Goal: Obtain resource: Download file/media

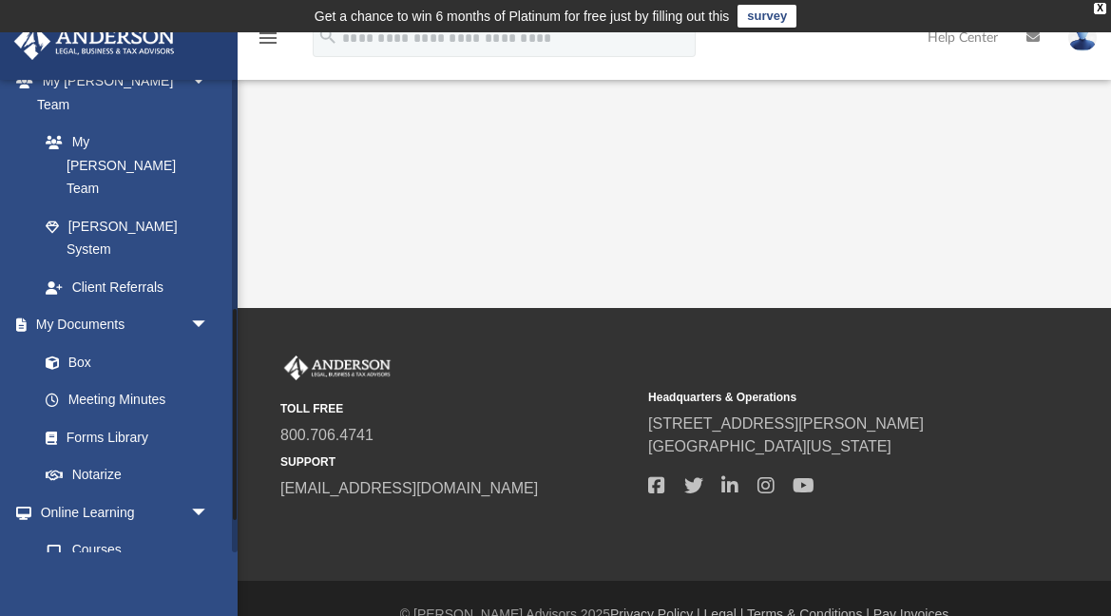
scroll to position [527, 0]
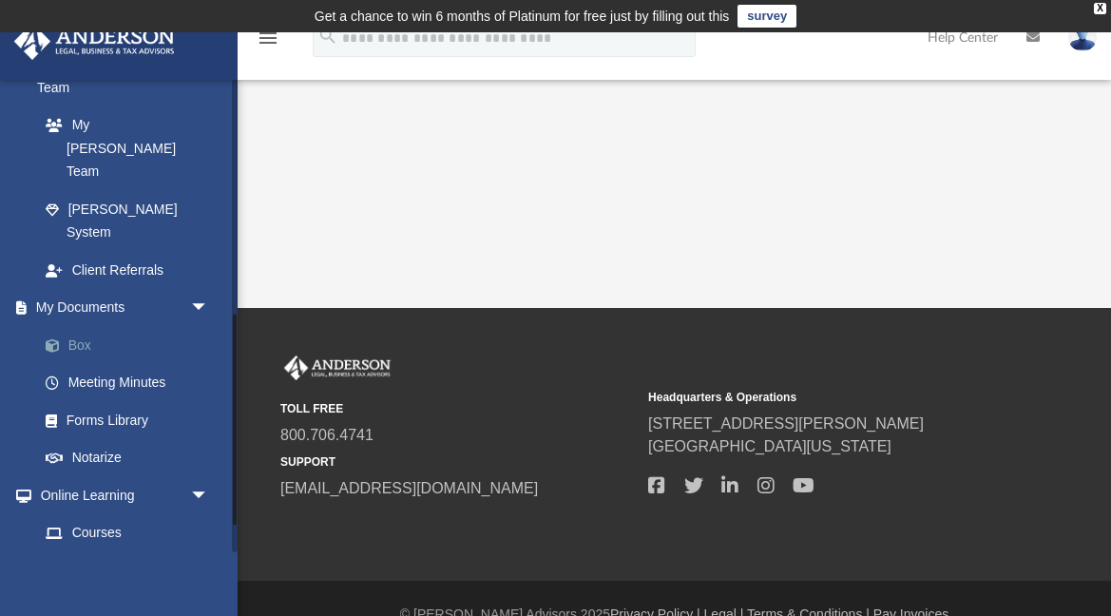
click at [89, 326] on link "Box" at bounding box center [132, 345] width 211 height 38
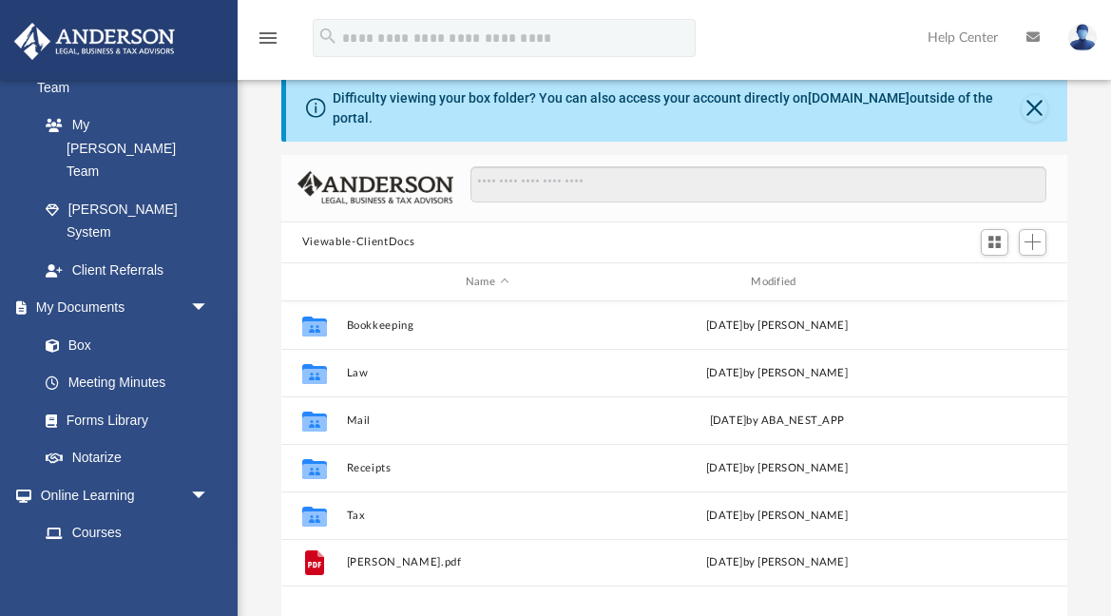
scroll to position [96, 0]
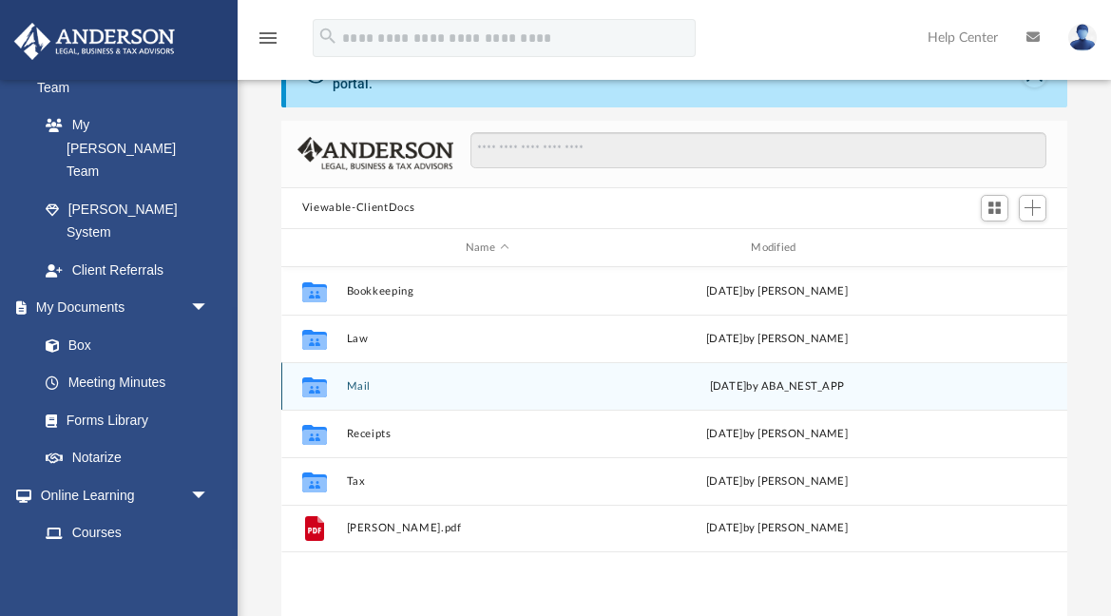
click at [316, 383] on icon "grid" at bounding box center [314, 389] width 25 height 15
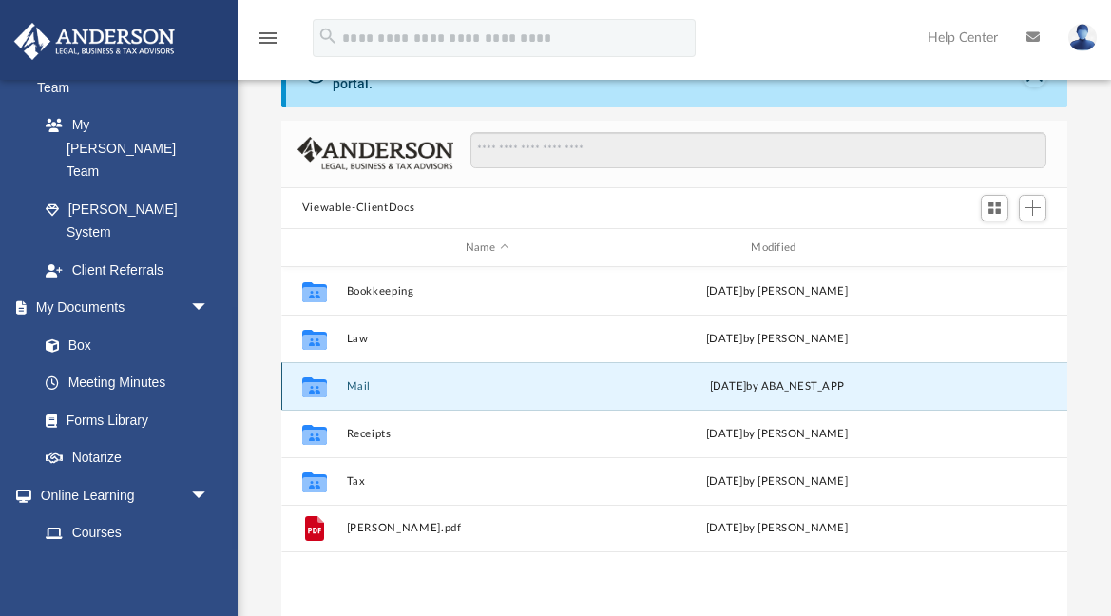
click at [316, 383] on icon "grid" at bounding box center [314, 389] width 25 height 15
click at [314, 390] on icon "grid" at bounding box center [314, 387] width 25 height 20
click at [363, 381] on button "Mail" at bounding box center [486, 386] width 281 height 12
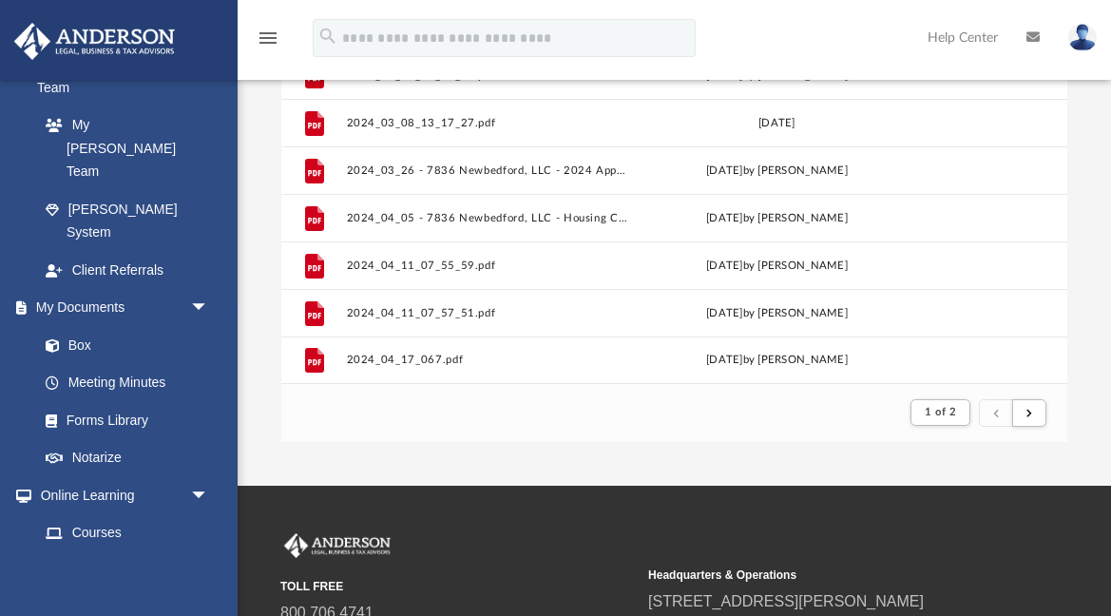
scroll to position [322, 0]
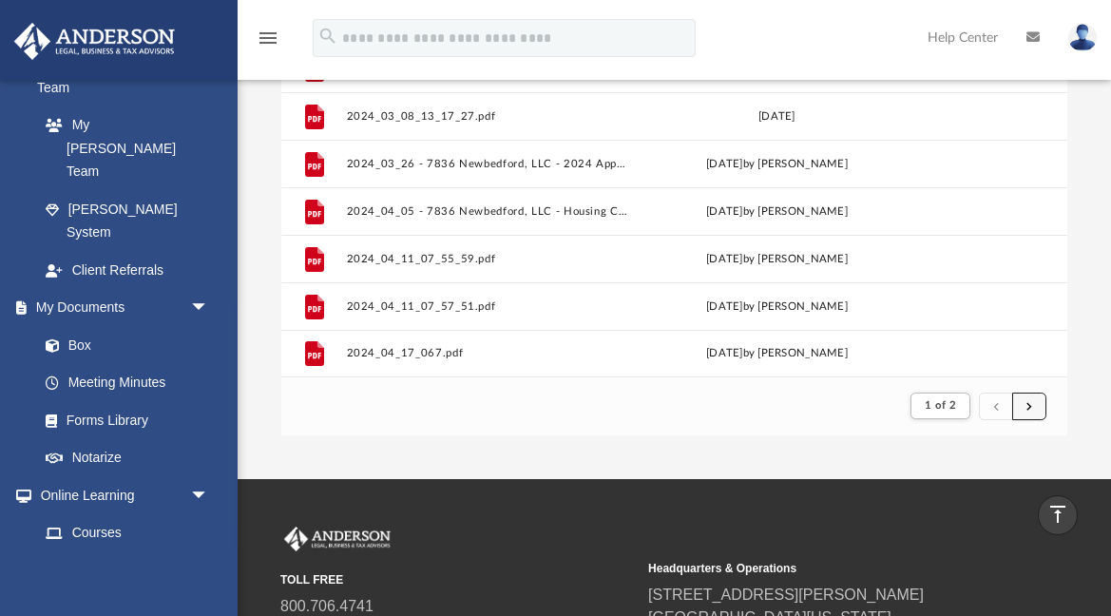
click at [1032, 406] on button "submit" at bounding box center [1029, 406] width 34 height 28
click at [1027, 407] on span "submit" at bounding box center [1029, 405] width 6 height 10
click at [1033, 406] on button "submit" at bounding box center [1029, 406] width 34 height 28
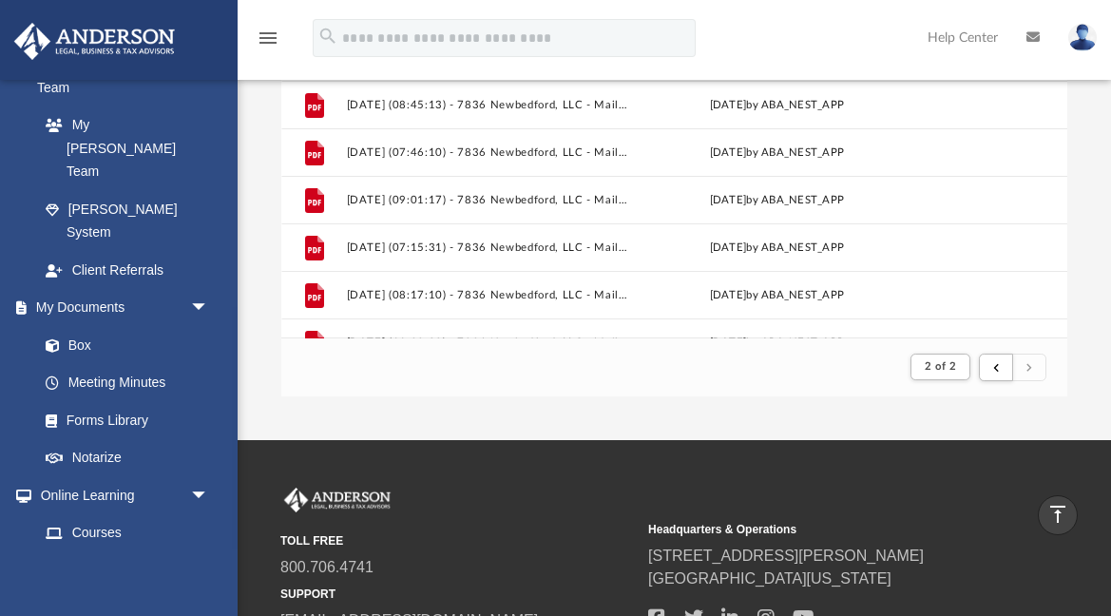
scroll to position [661, 0]
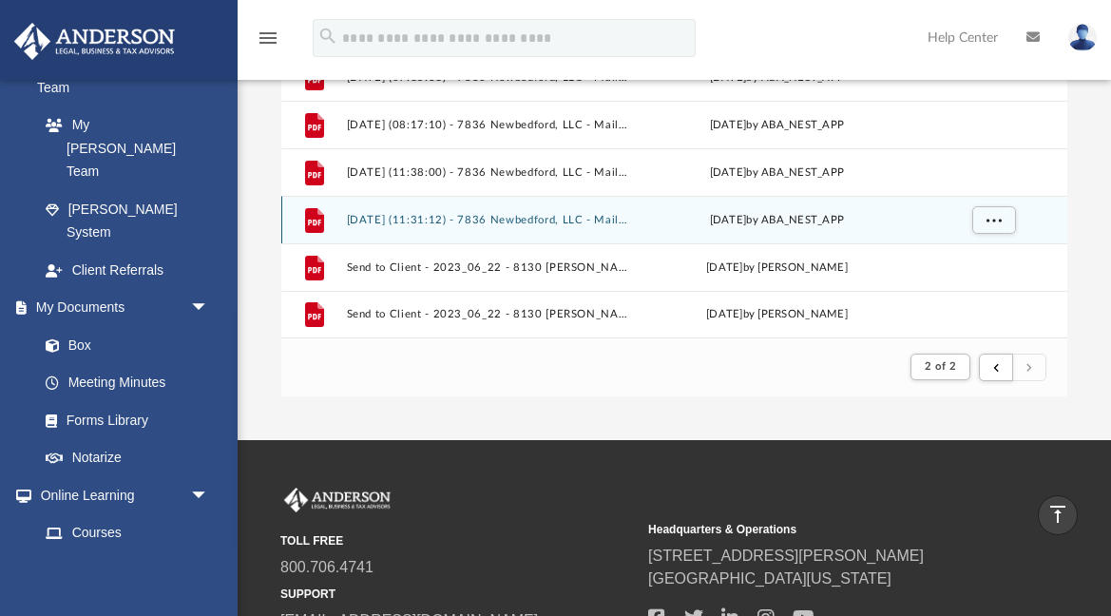
click at [720, 221] on div "[DATE] by ABA_NEST_APP" at bounding box center [776, 220] width 281 height 17
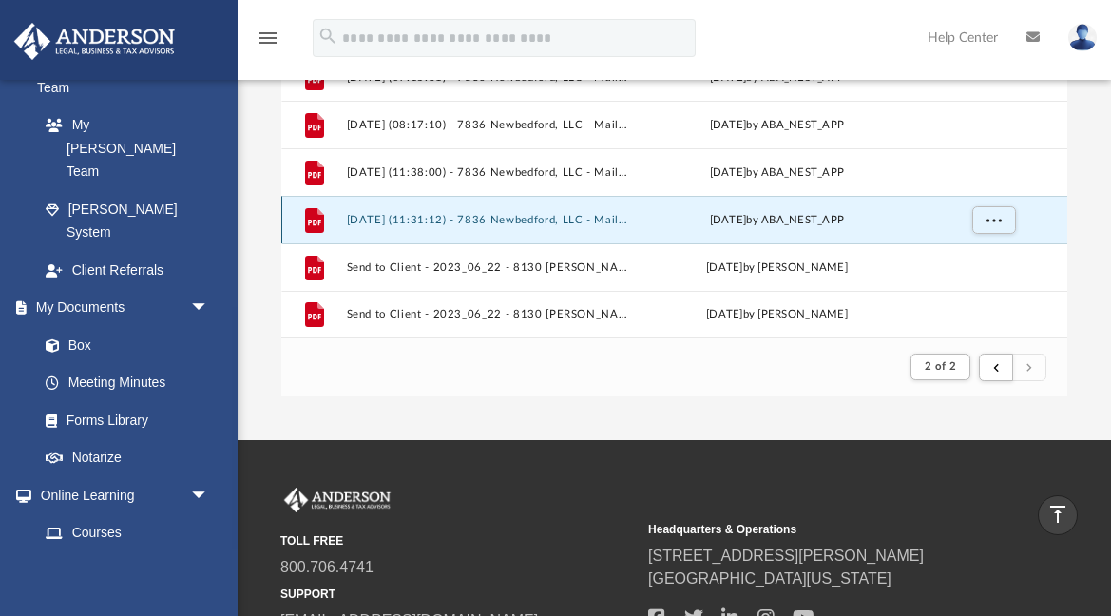
click at [577, 224] on button "[DATE] (11:31:12) - 7836 Newbedford, LLC - Mail.pdf" at bounding box center [486, 220] width 281 height 12
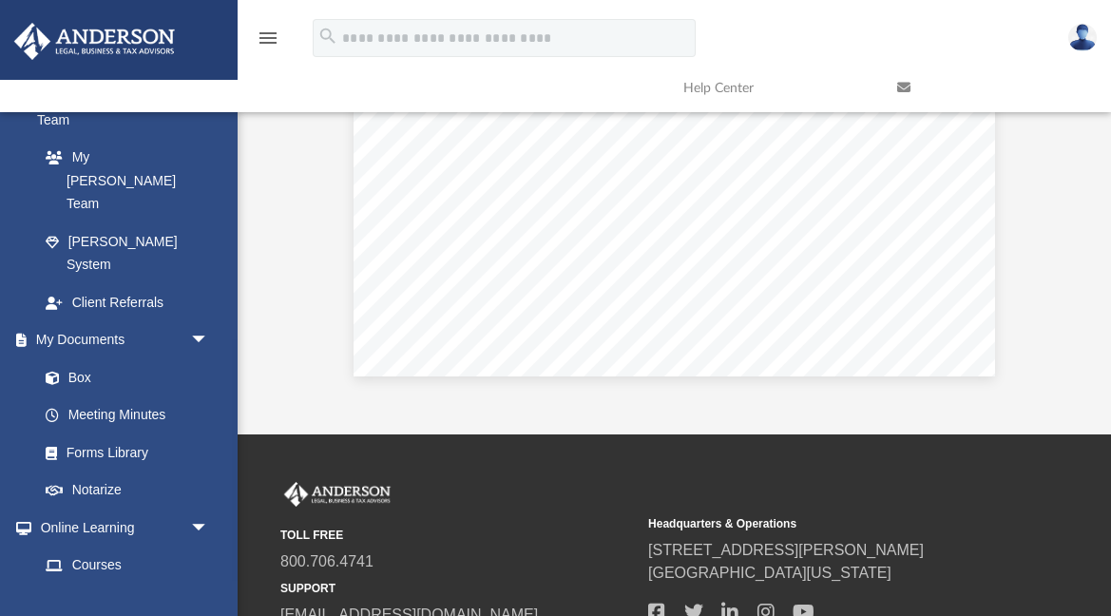
scroll to position [525, 0]
